Goal: Transaction & Acquisition: Purchase product/service

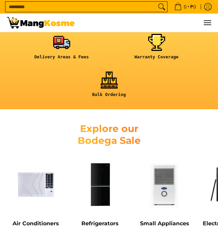
scroll to position [316, 0]
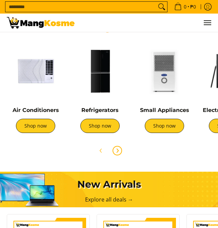
click at [116, 149] on icon "Next" at bounding box center [116, 150] width 5 height 5
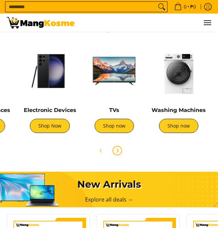
scroll to position [0, 179]
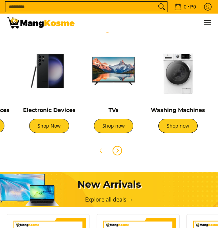
click at [116, 149] on icon "Next" at bounding box center [116, 150] width 5 height 5
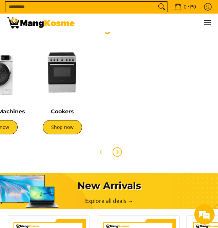
scroll to position [0, 204]
click at [115, 152] on icon "Next" at bounding box center [116, 151] width 5 height 5
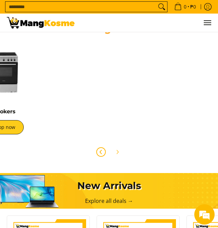
click at [100, 152] on icon "Previous" at bounding box center [101, 152] width 2 height 4
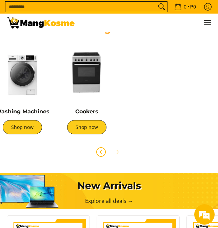
scroll to position [0, 269]
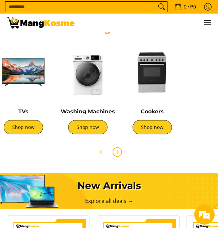
click at [117, 150] on icon "Next" at bounding box center [117, 152] width 2 height 4
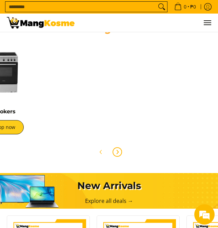
click at [117, 150] on icon "Next" at bounding box center [117, 152] width 2 height 4
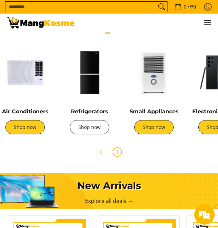
scroll to position [0, 0]
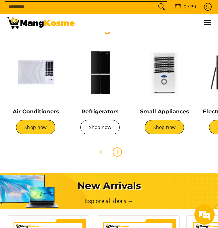
click at [93, 128] on link "Shop now" at bounding box center [99, 127] width 39 height 14
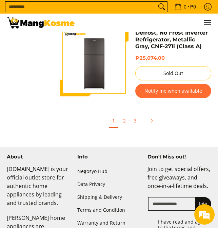
scroll to position [2179, 0]
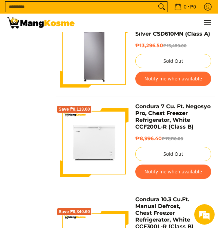
scroll to position [2100, 0]
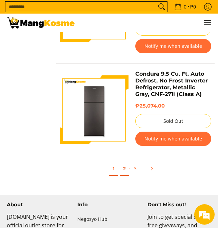
click at [125, 161] on link "2" at bounding box center [124, 168] width 9 height 14
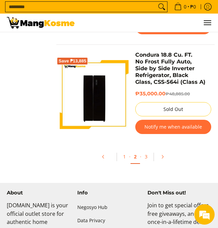
scroll to position [2207, 0]
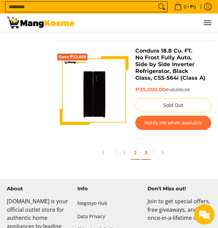
click at [145, 146] on link "3" at bounding box center [145, 153] width 9 height 14
